Goal: Task Accomplishment & Management: Manage account settings

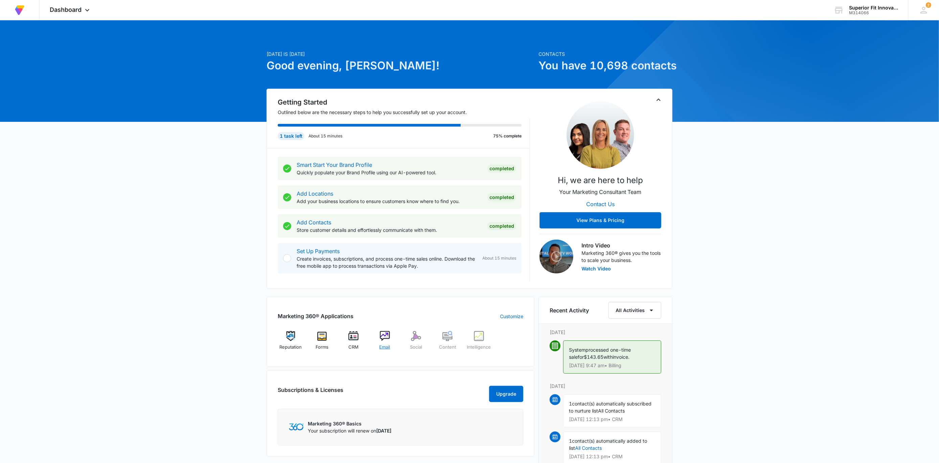
click at [387, 340] on img at bounding box center [385, 336] width 10 height 10
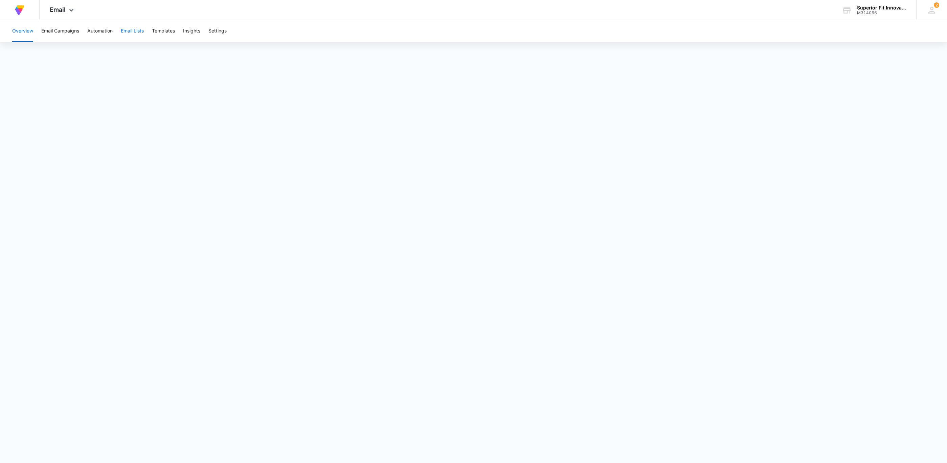
click at [138, 33] on button "Email Lists" at bounding box center [132, 31] width 23 height 22
click at [922, 52] on button "Go to CRM Lists" at bounding box center [919, 53] width 41 height 13
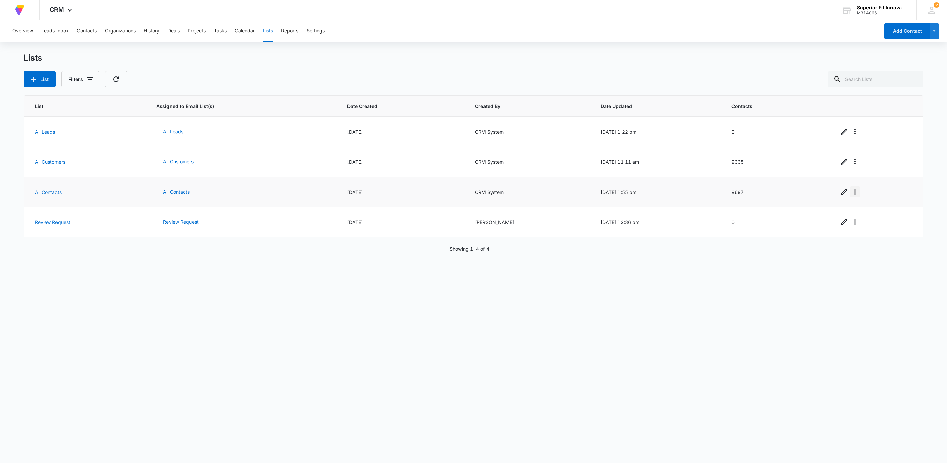
click at [851, 193] on icon "Overflow Menu" at bounding box center [855, 192] width 8 height 8
click at [840, 194] on icon "Edit" at bounding box center [844, 192] width 8 height 8
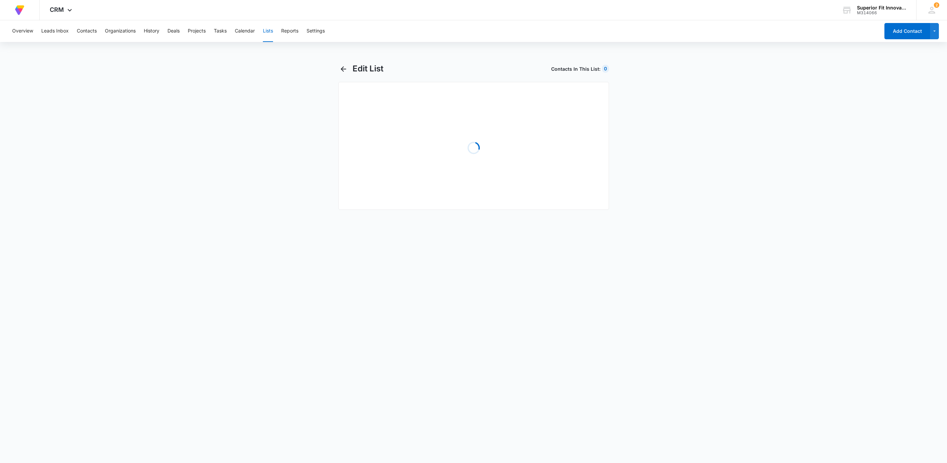
select select "31"
